Goal: Check status: Check status

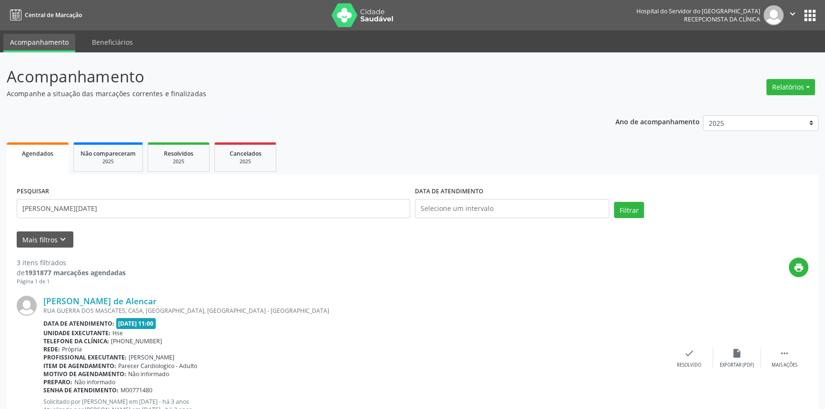
type input "[PERSON_NAME][DATE]"
click at [614, 202] on button "Filtrar" at bounding box center [629, 210] width 30 height 16
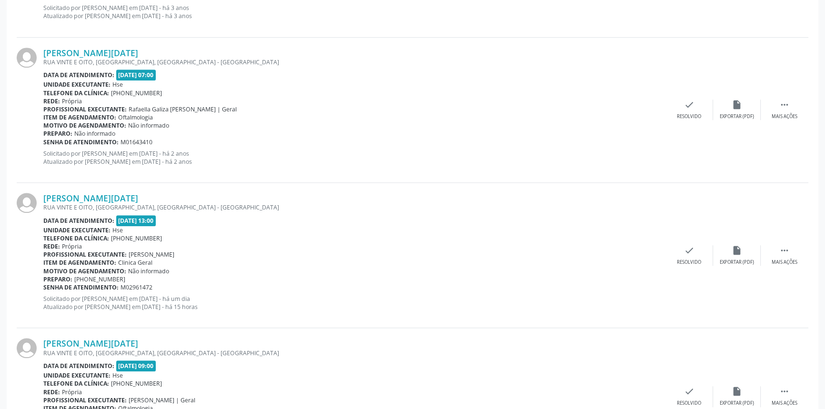
scroll to position [1105, 0]
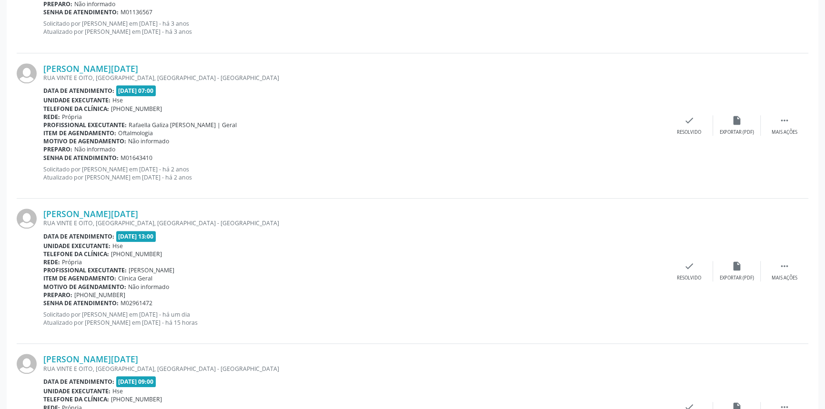
drag, startPoint x: 189, startPoint y: 209, endPoint x: 40, endPoint y: 210, distance: 149.5
click at [40, 210] on div "[PERSON_NAME][DATE] [GEOGRAPHIC_DATA], [GEOGRAPHIC_DATA], [GEOGRAPHIC_DATA] - […" at bounding box center [413, 271] width 792 height 145
copy div "[PERSON_NAME][DATE]"
drag, startPoint x: 163, startPoint y: 217, endPoint x: 195, endPoint y: 236, distance: 37.3
click at [192, 239] on div "[PERSON_NAME][DATE] [GEOGRAPHIC_DATA], [GEOGRAPHIC_DATA], [GEOGRAPHIC_DATA] - […" at bounding box center [354, 271] width 622 height 125
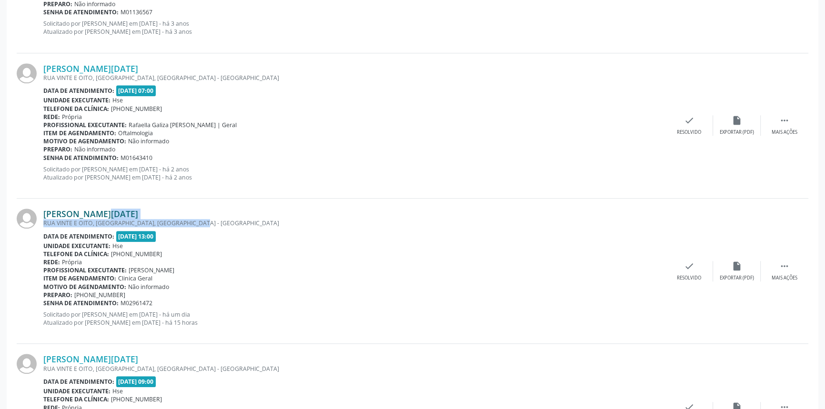
drag, startPoint x: 184, startPoint y: 217, endPoint x: 77, endPoint y: 213, distance: 107.2
click at [77, 214] on div "[PERSON_NAME][DATE] [GEOGRAPHIC_DATA], [GEOGRAPHIC_DATA], [GEOGRAPHIC_DATA] - […" at bounding box center [354, 271] width 622 height 125
click at [127, 195] on div "[PERSON_NAME][DATE] [GEOGRAPHIC_DATA], [GEOGRAPHIC_DATA], [GEOGRAPHIC_DATA] - […" at bounding box center [413, 125] width 792 height 145
drag, startPoint x: 170, startPoint y: 208, endPoint x: 43, endPoint y: 209, distance: 127.2
click at [43, 209] on div "[PERSON_NAME][DATE]" at bounding box center [354, 214] width 622 height 10
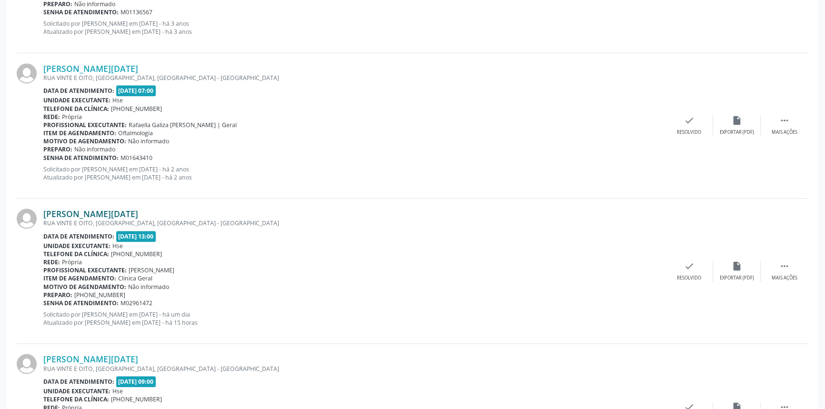
copy link "[PERSON_NAME][DATE]"
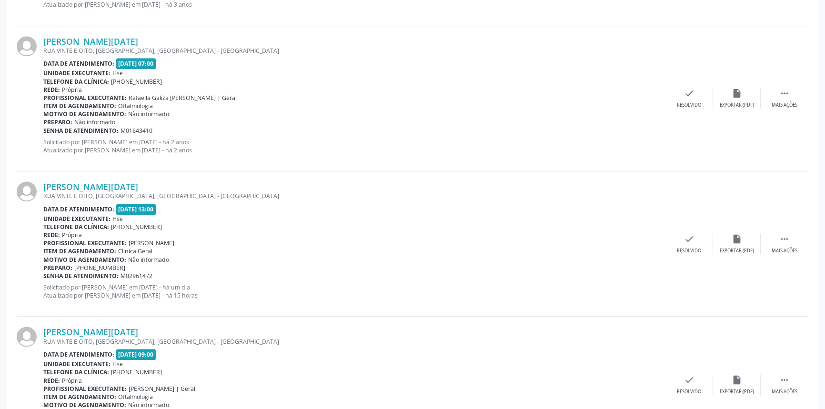
scroll to position [1192, 0]
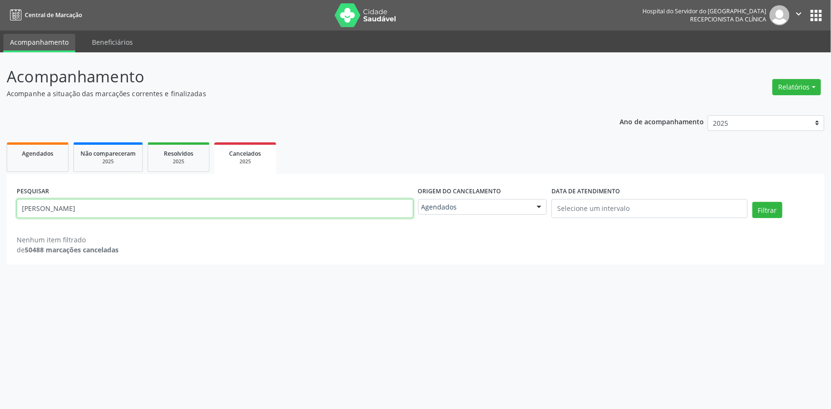
drag, startPoint x: 124, startPoint y: 213, endPoint x: 0, endPoint y: 182, distance: 128.2
click at [0, 182] on div "Acompanhamento Acompanhe a situação das marcações correntes e finalizadas Relat…" at bounding box center [415, 230] width 831 height 357
paste input "[PERSON_NAME][DATE]"
type input "[PERSON_NAME][DATE]"
click at [752, 202] on button "Filtrar" at bounding box center [767, 210] width 30 height 16
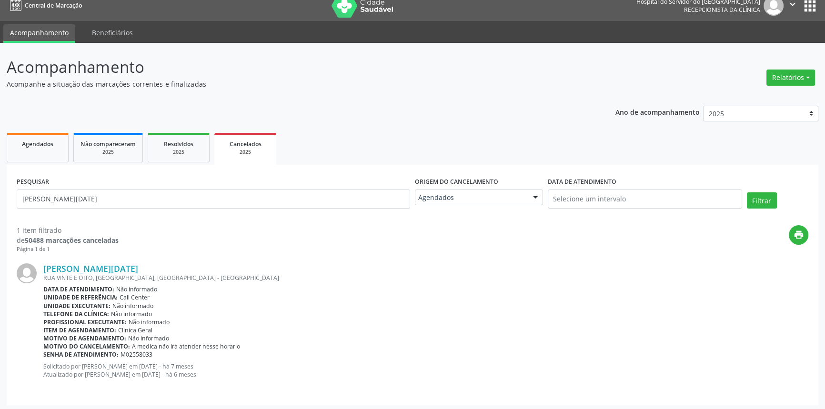
scroll to position [12, 0]
